Goal: Transaction & Acquisition: Purchase product/service

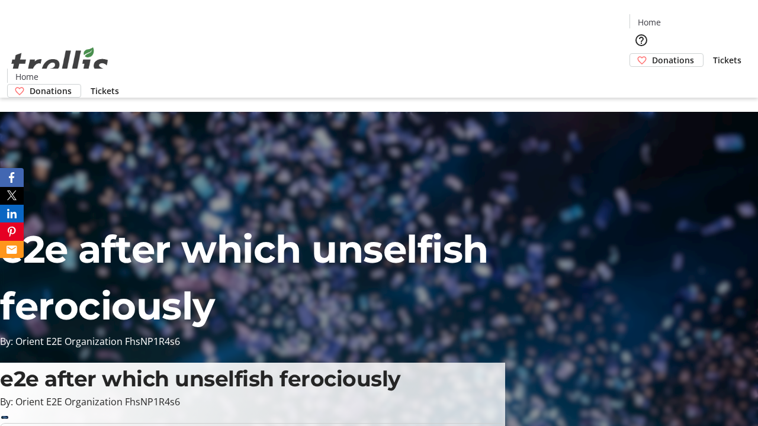
click at [652, 54] on span "Donations" at bounding box center [673, 60] width 42 height 12
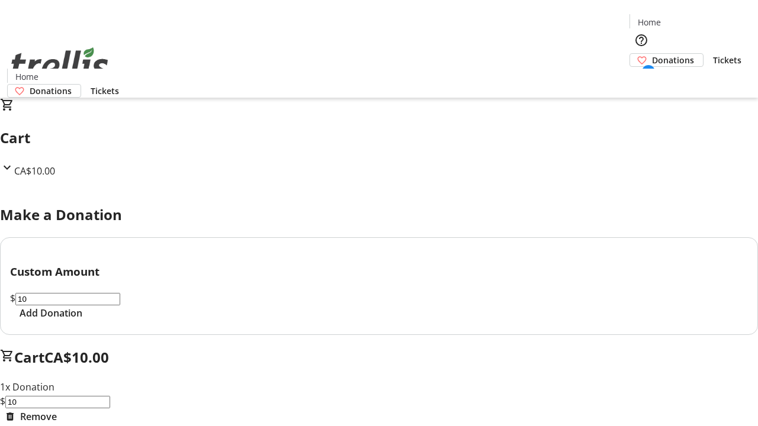
select select "CA"
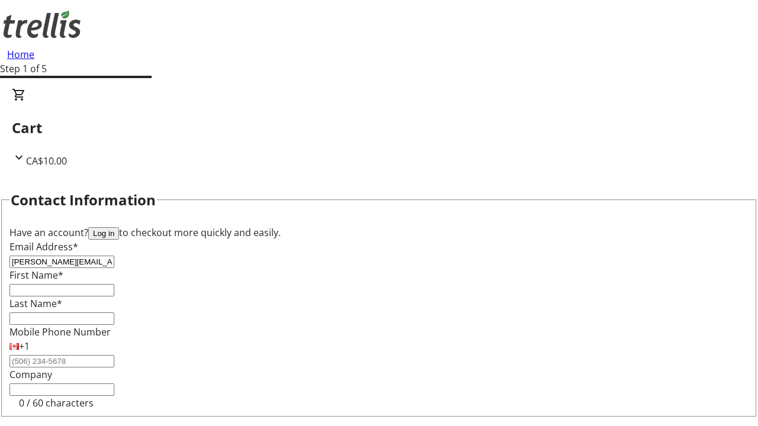
type input "[PERSON_NAME][EMAIL_ADDRESS][DOMAIN_NAME]"
type input "[PERSON_NAME]"
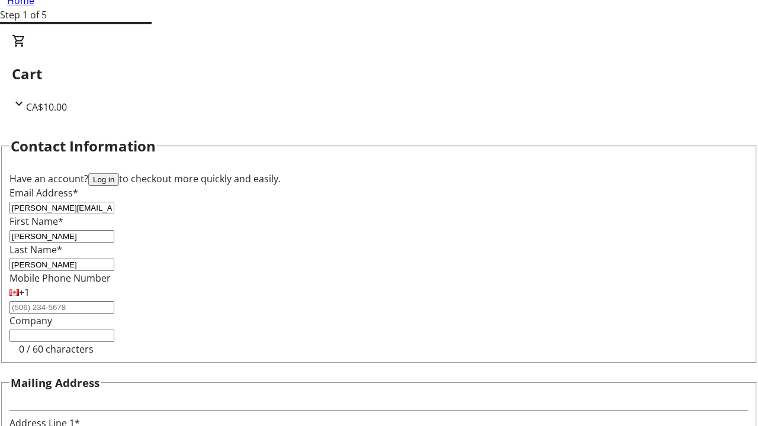
type input "[STREET_ADDRESS][PERSON_NAME]"
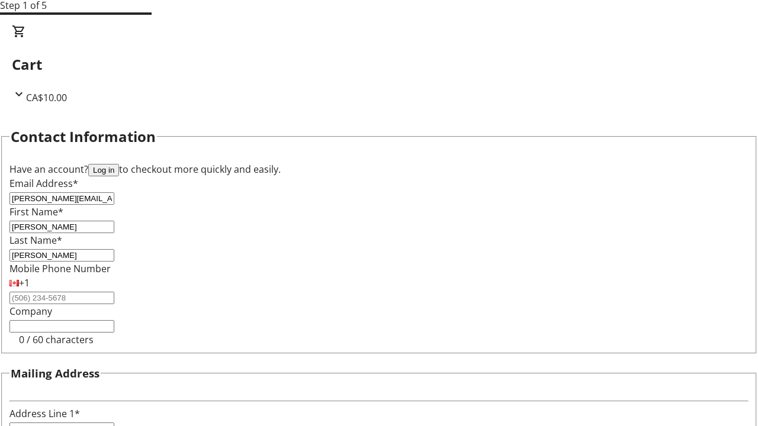
type input "Kelowna"
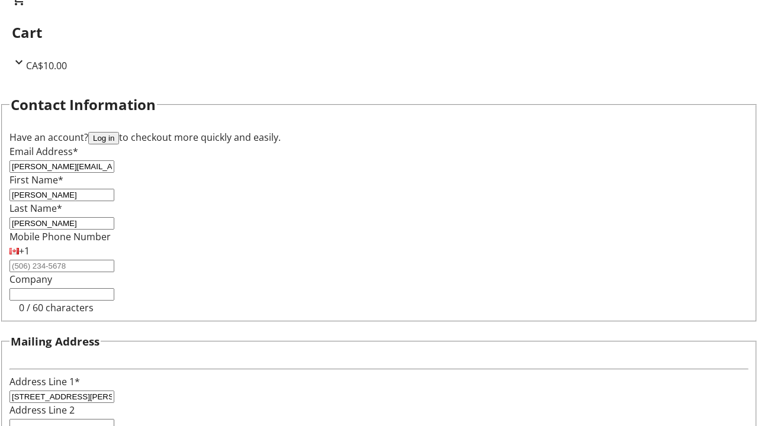
select select "BC"
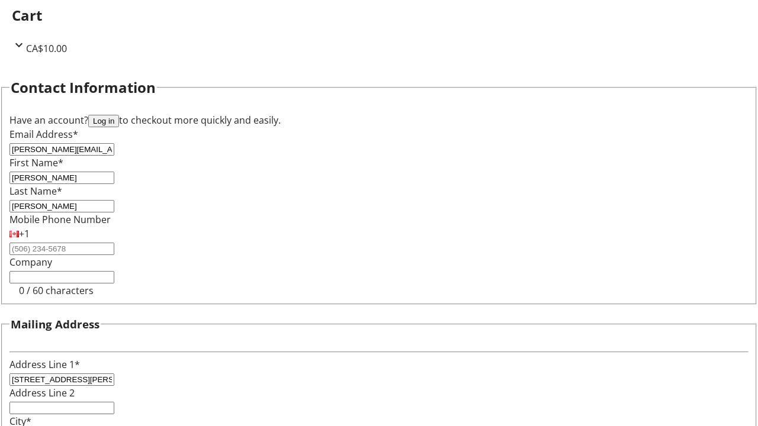
type input "Kelowna"
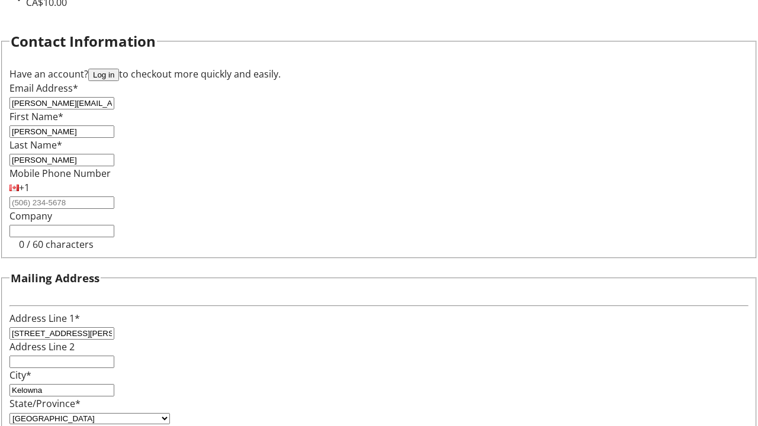
type input "V1Y 0C2"
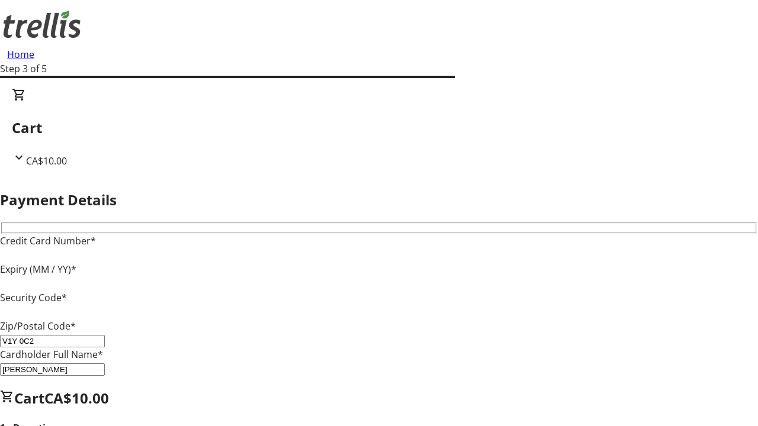
type input "V1Y 0C2"
